Goal: Task Accomplishment & Management: Manage account settings

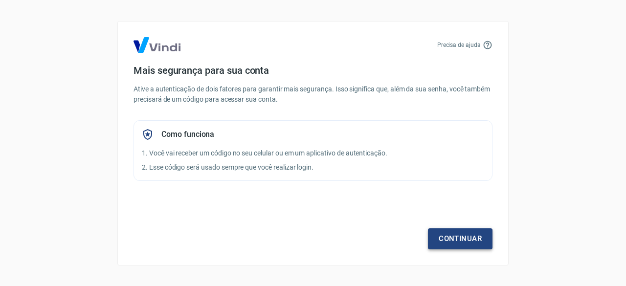
click at [446, 234] on link "Continuar" at bounding box center [460, 239] width 65 height 21
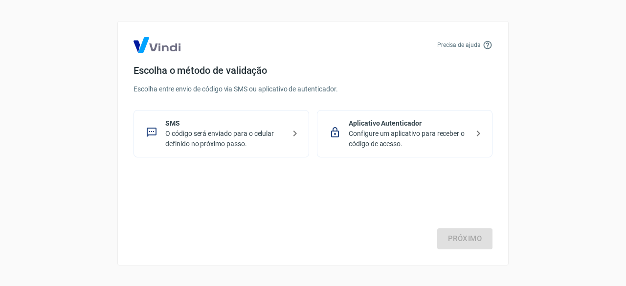
click at [247, 133] on p "O código será enviado para o celular definido no próximo passo." at bounding box center [225, 139] width 120 height 21
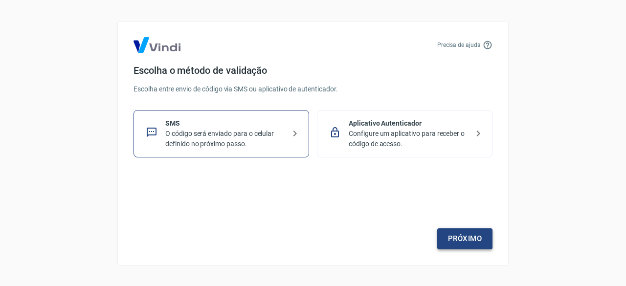
click at [455, 238] on link "Próximo" at bounding box center [464, 239] width 55 height 21
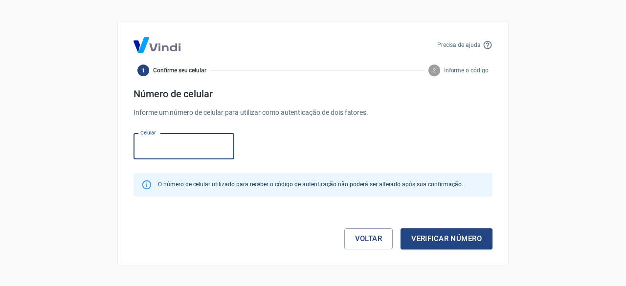
paste input "[PHONE_NUMBER]"
type input "[PHONE_NUMBER]"
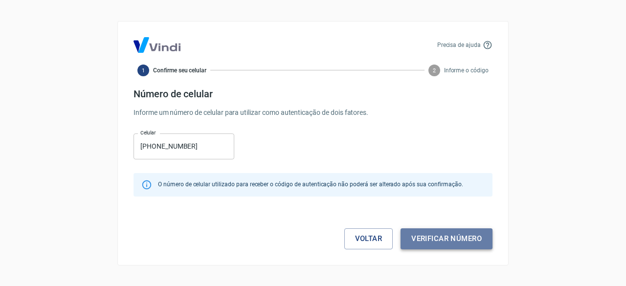
click at [426, 238] on button "Verificar número" at bounding box center [447, 239] width 92 height 21
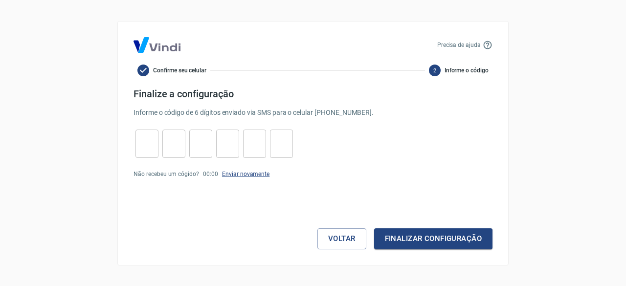
click at [252, 173] on link "Enviar novamente" at bounding box center [245, 174] width 47 height 7
click at [341, 239] on button "Voltar" at bounding box center [342, 239] width 49 height 21
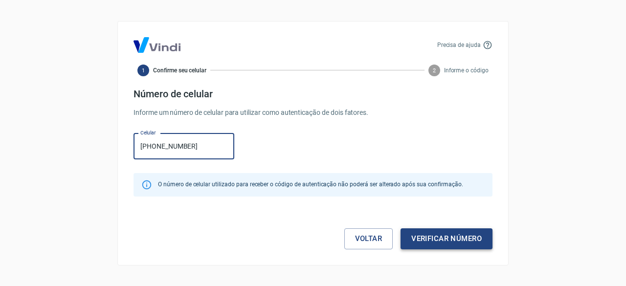
type input "[PHONE_NUMBER]"
click at [439, 237] on button "Verificar número" at bounding box center [447, 239] width 92 height 21
